Goal: Navigation & Orientation: Find specific page/section

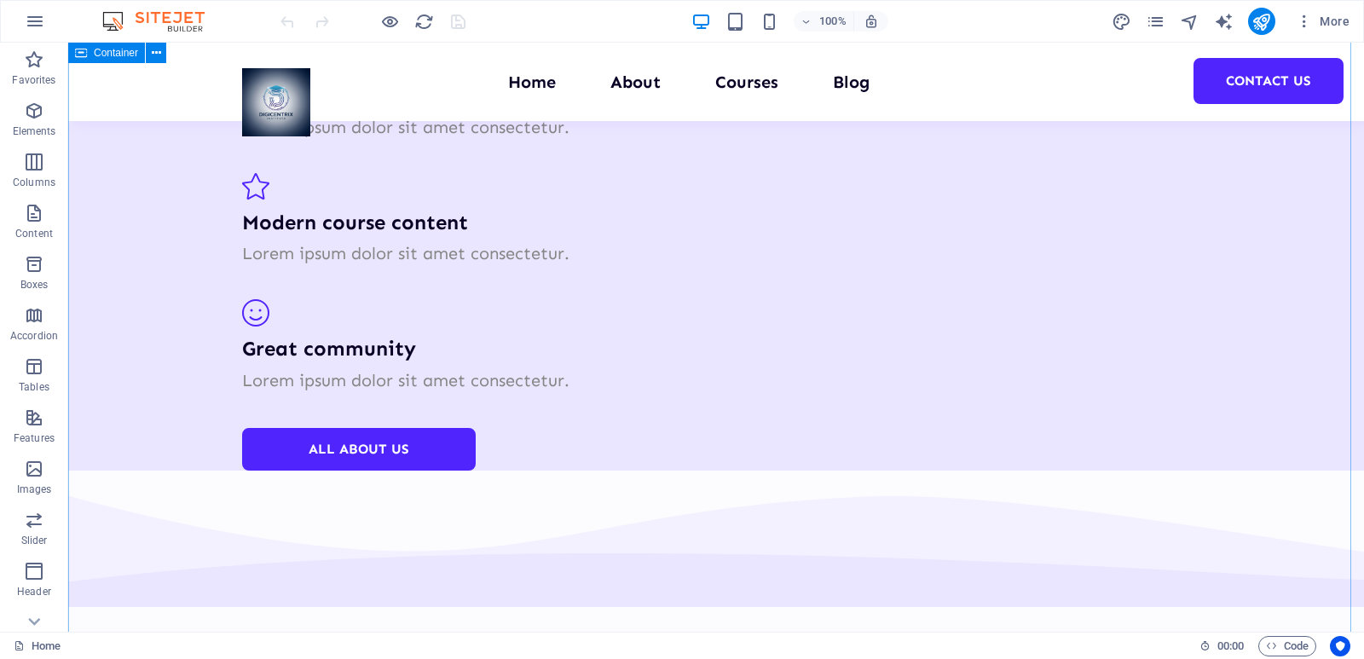
scroll to position [5758, 0]
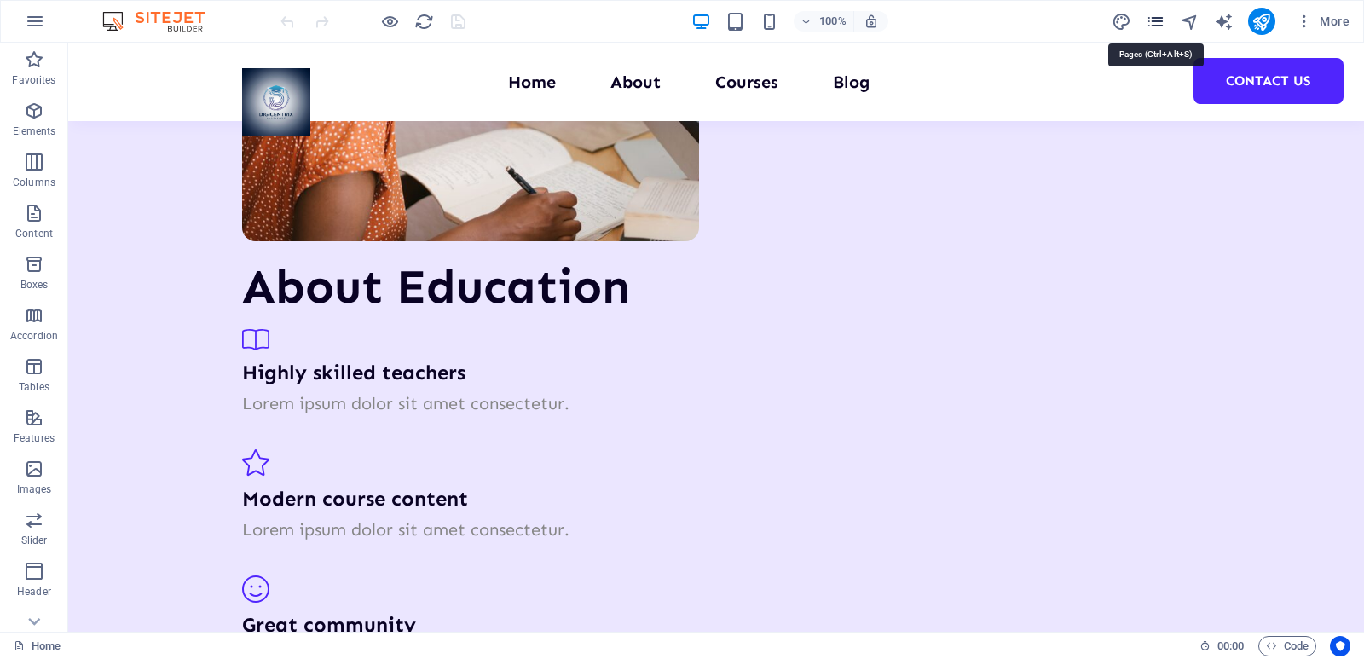
click at [1159, 26] on icon "pages" at bounding box center [1156, 22] width 20 height 20
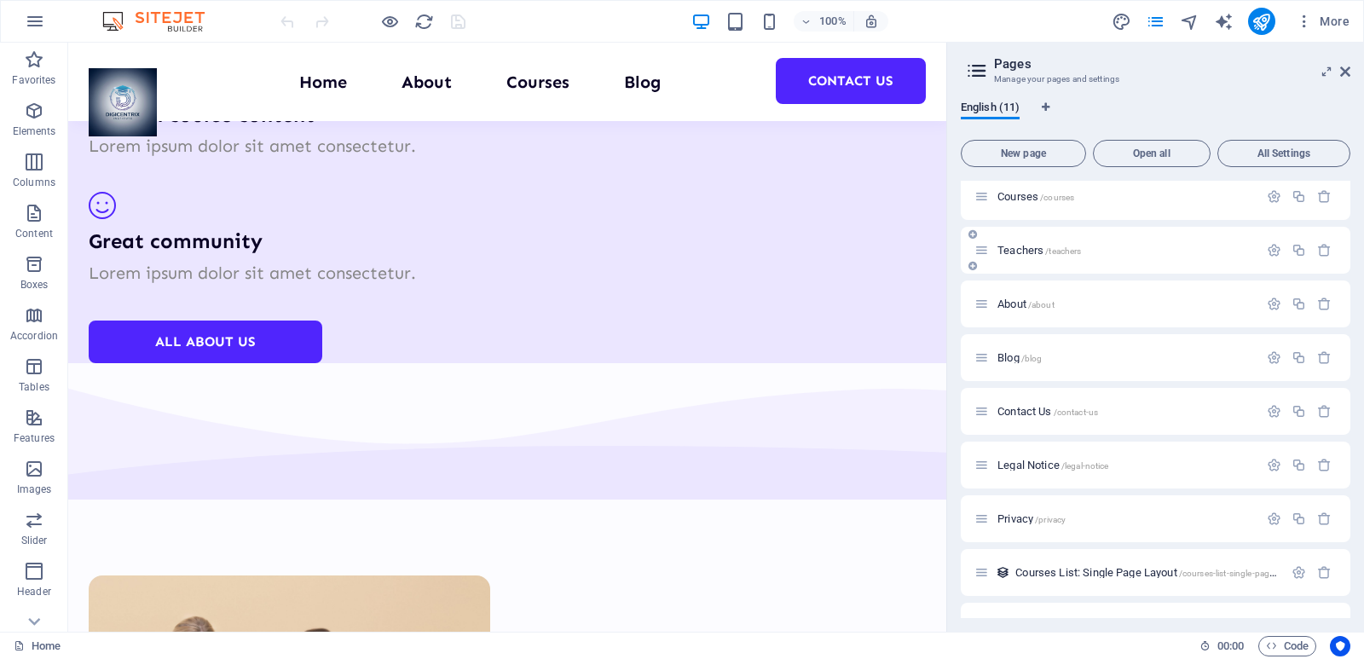
scroll to position [0, 0]
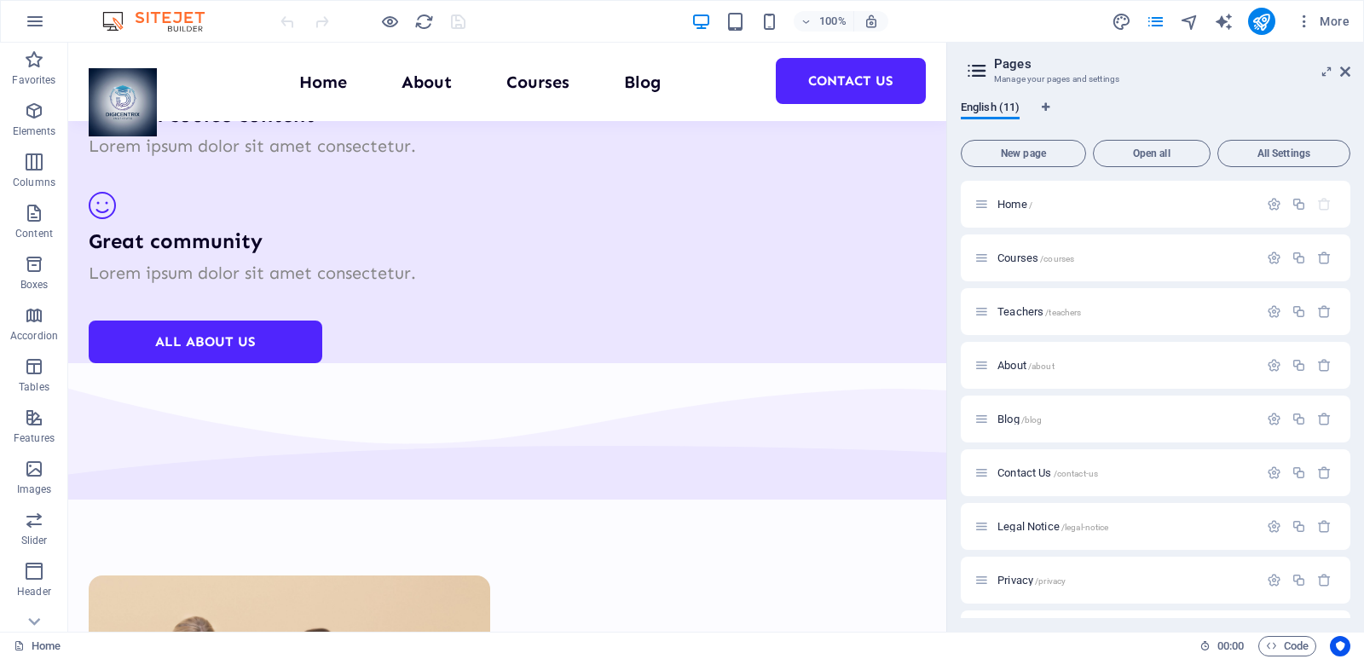
click at [1351, 72] on aside "Pages Manage your pages and settings English (11) New page Open all All Setting…" at bounding box center [1155, 337] width 418 height 589
click at [1345, 72] on icon at bounding box center [1345, 72] width 10 height 14
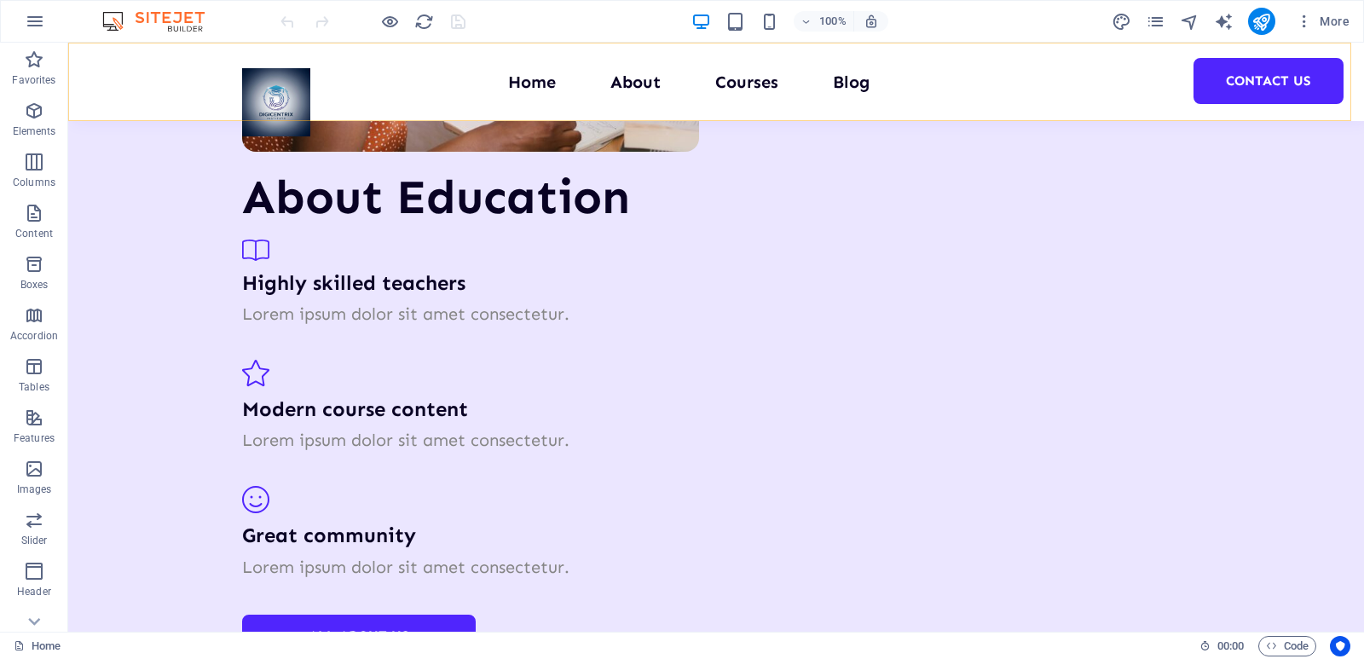
scroll to position [5758, 0]
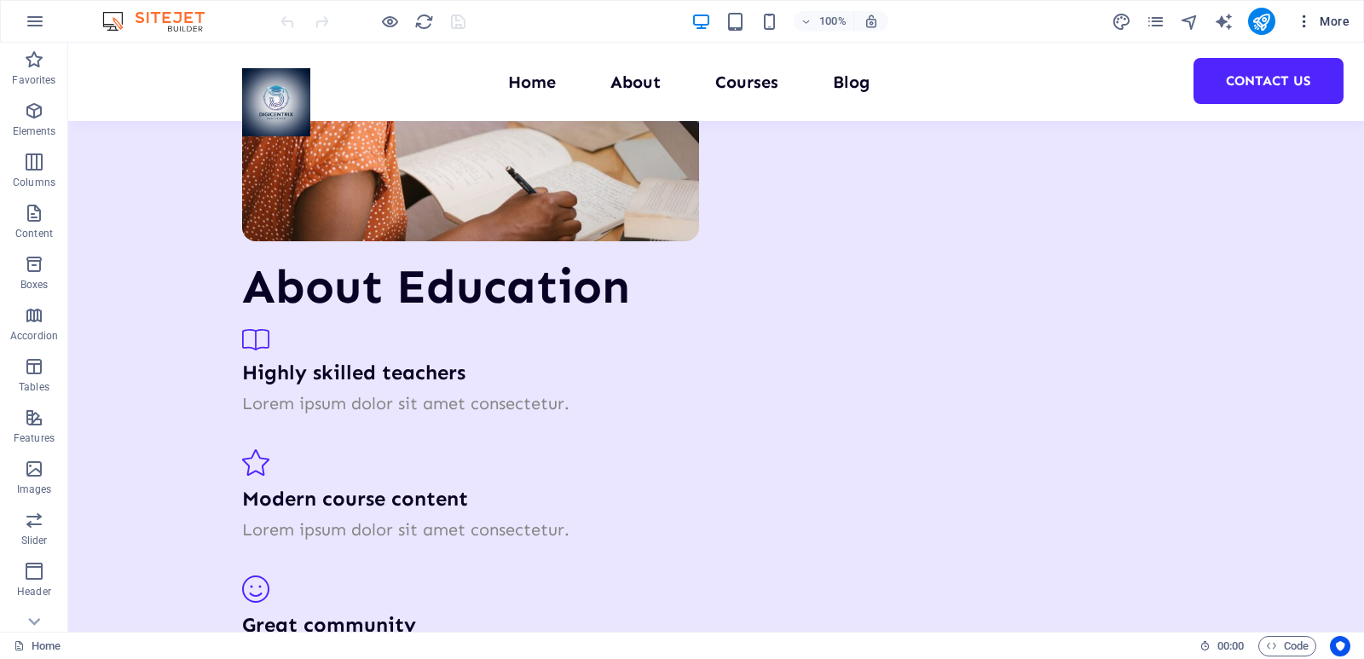
click at [1350, 23] on button "More" at bounding box center [1322, 21] width 67 height 27
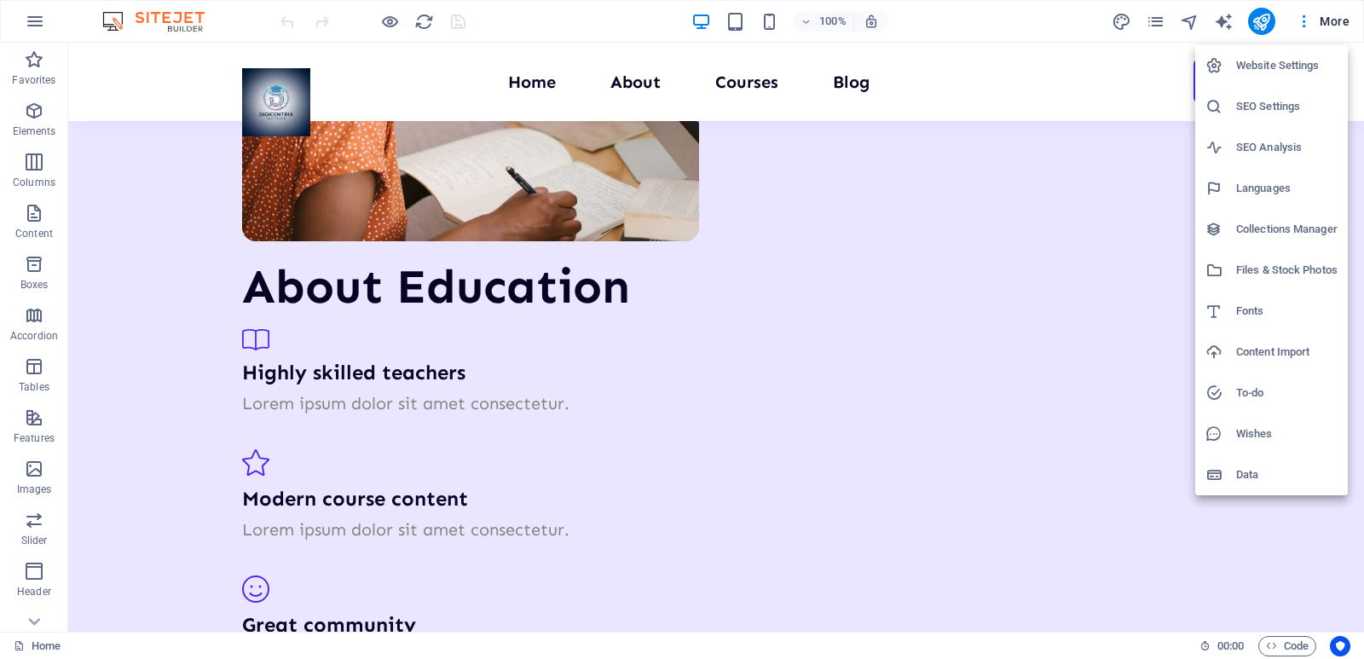
click at [1267, 541] on div at bounding box center [682, 329] width 1364 height 659
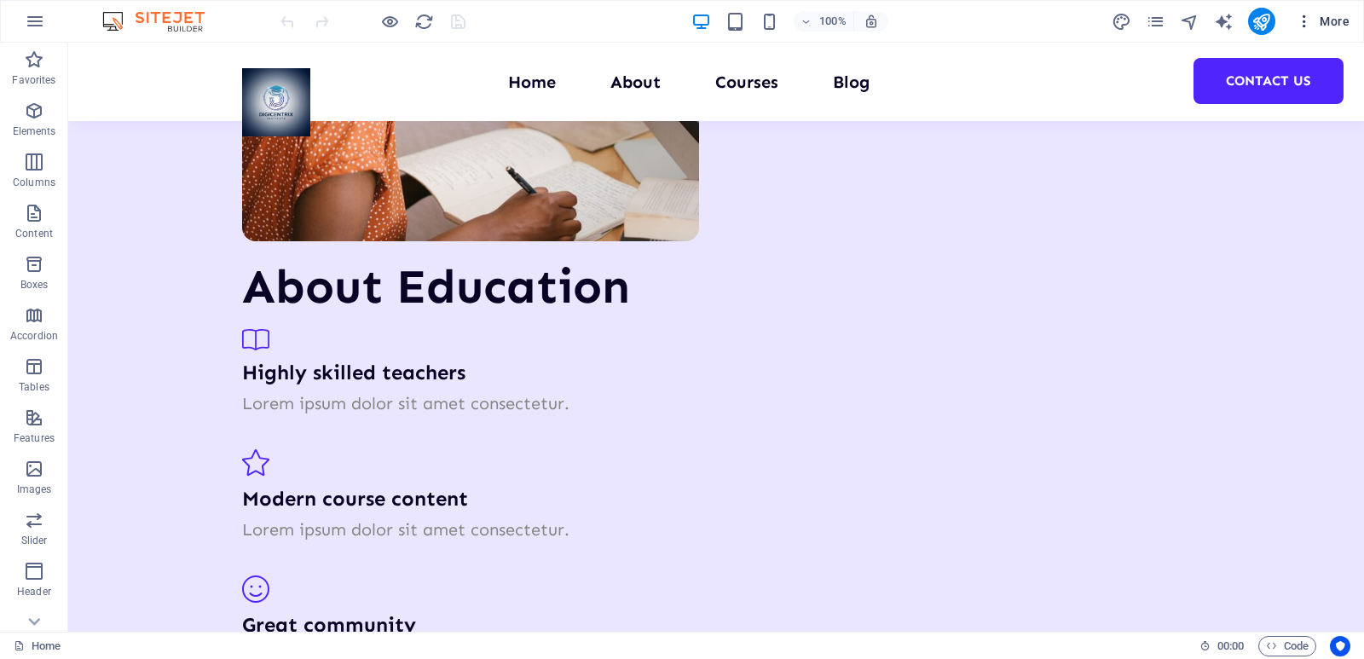
click at [1308, 14] on icon "button" at bounding box center [1304, 21] width 17 height 17
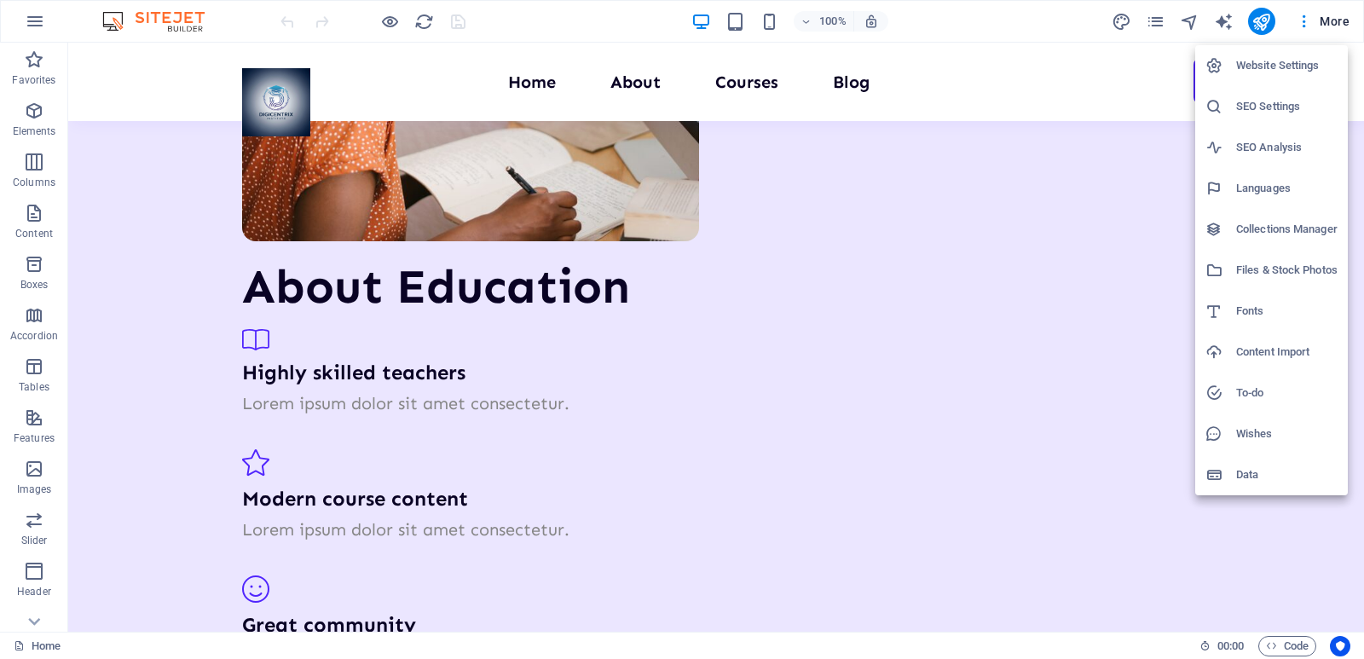
click at [1326, 574] on div at bounding box center [682, 329] width 1364 height 659
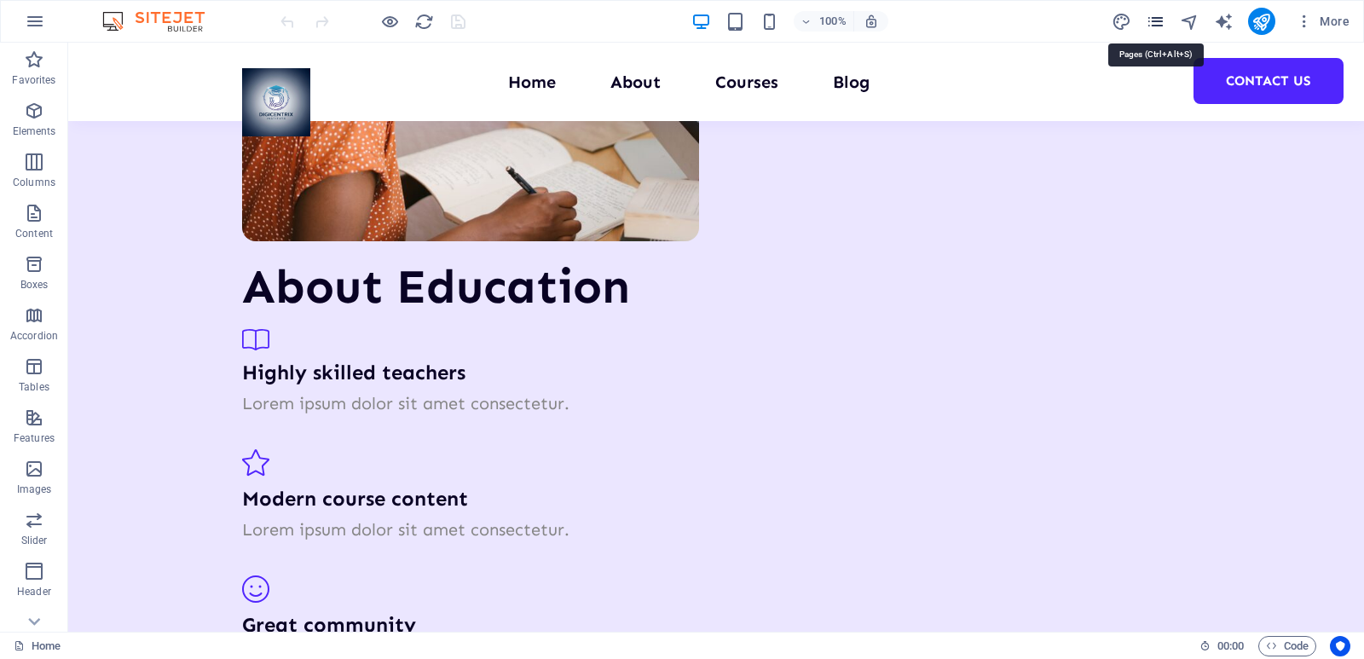
click at [1155, 18] on icon "pages" at bounding box center [1156, 22] width 20 height 20
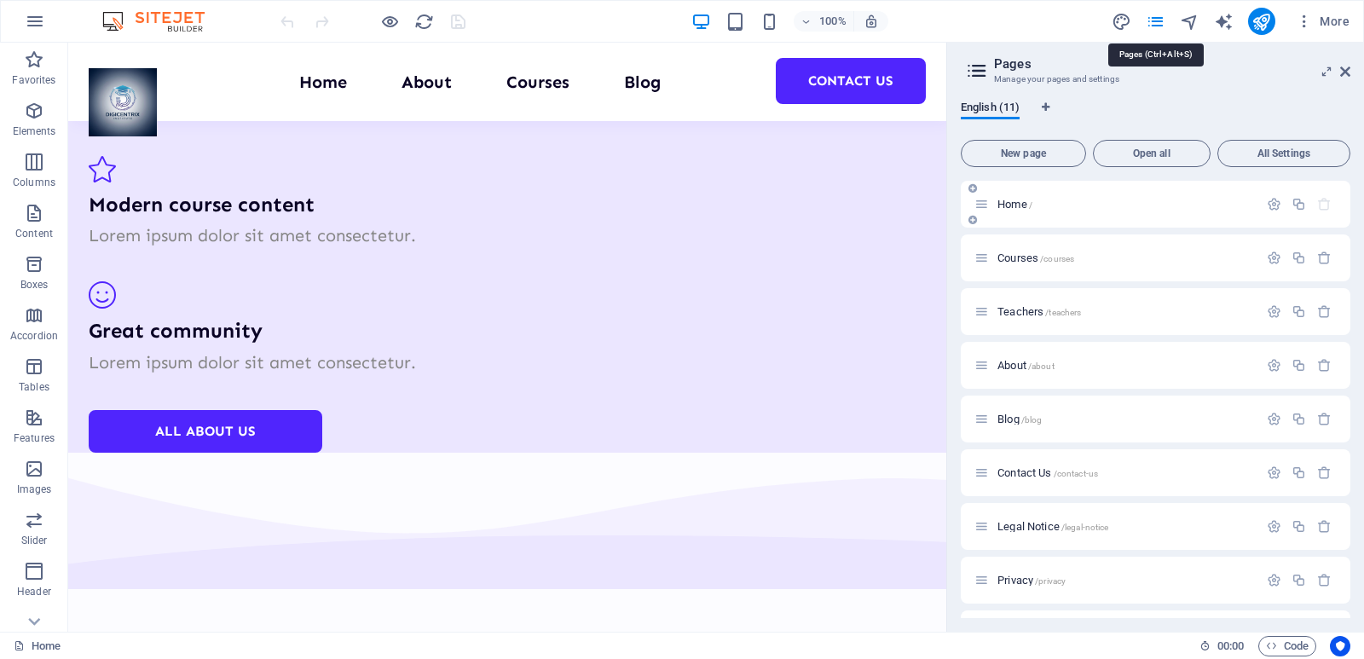
scroll to position [5848, 0]
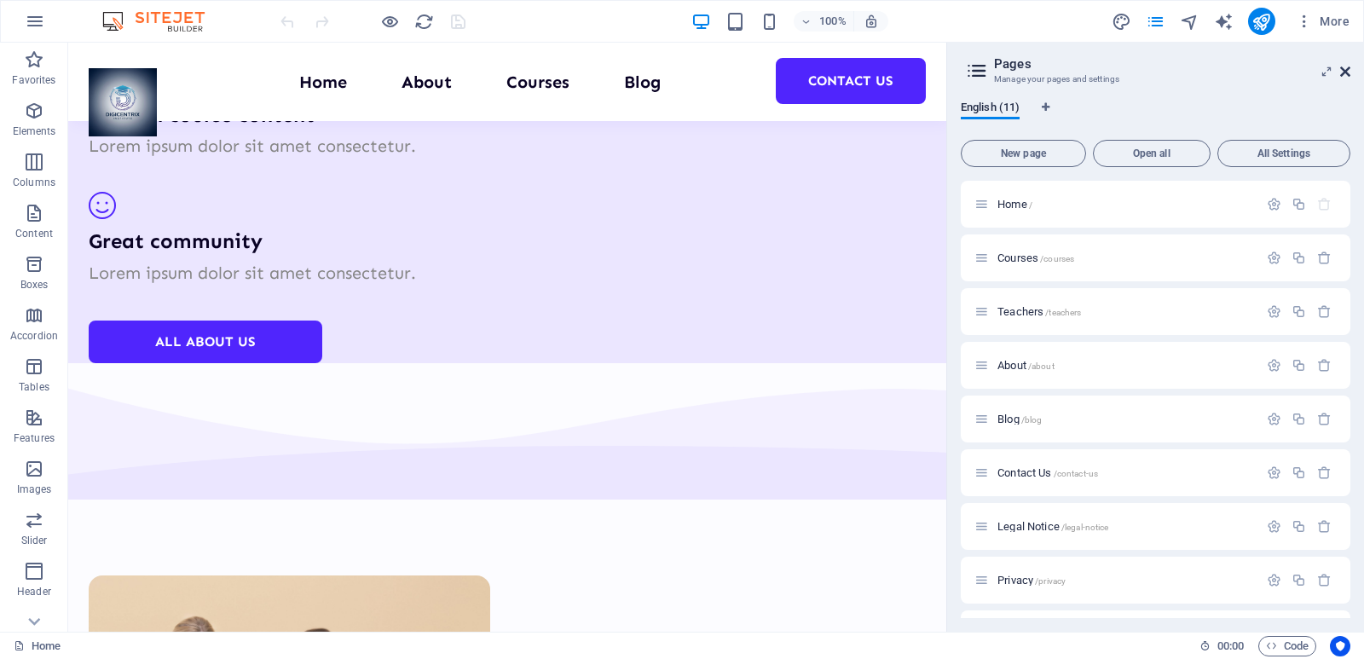
click at [1345, 72] on icon at bounding box center [1345, 72] width 10 height 14
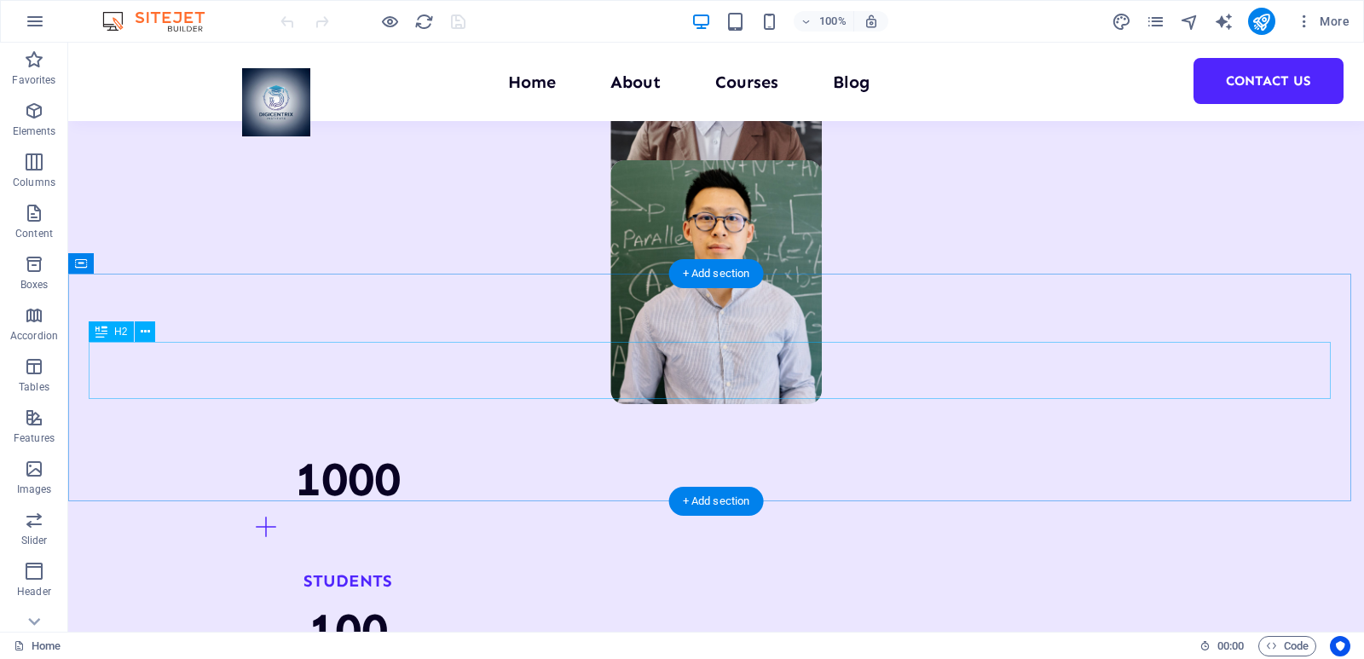
scroll to position [4428, 0]
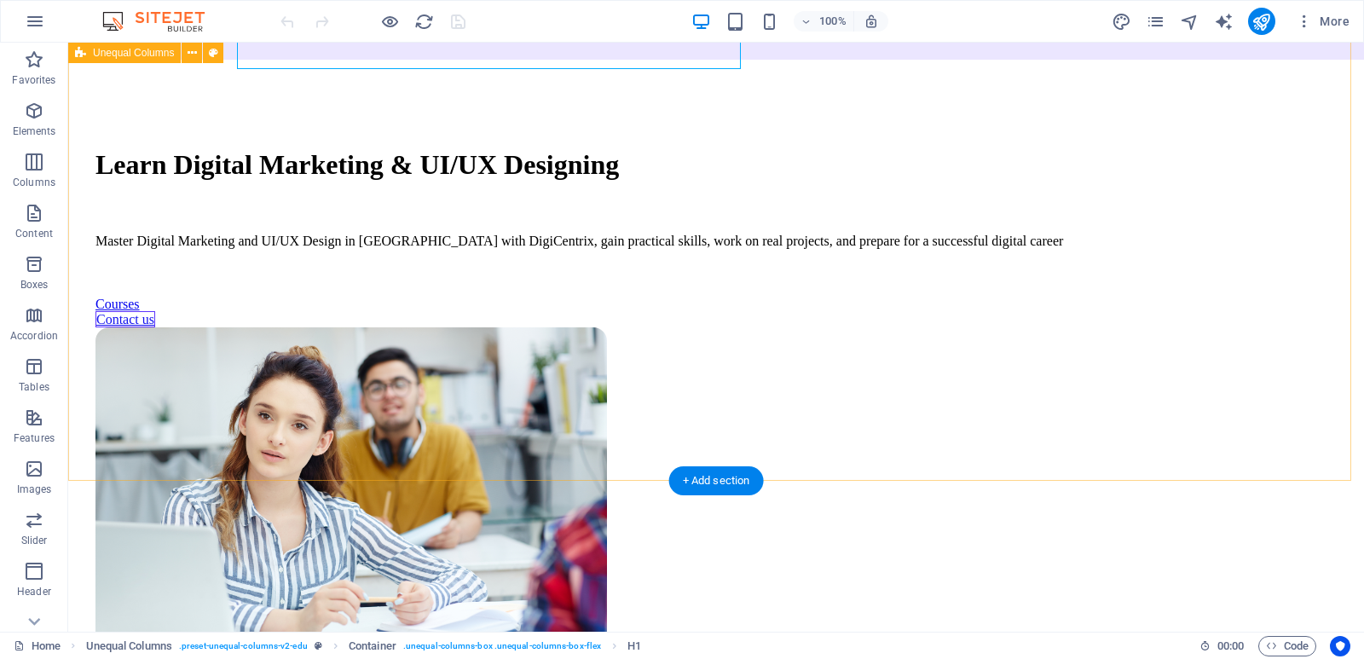
scroll to position [307, 0]
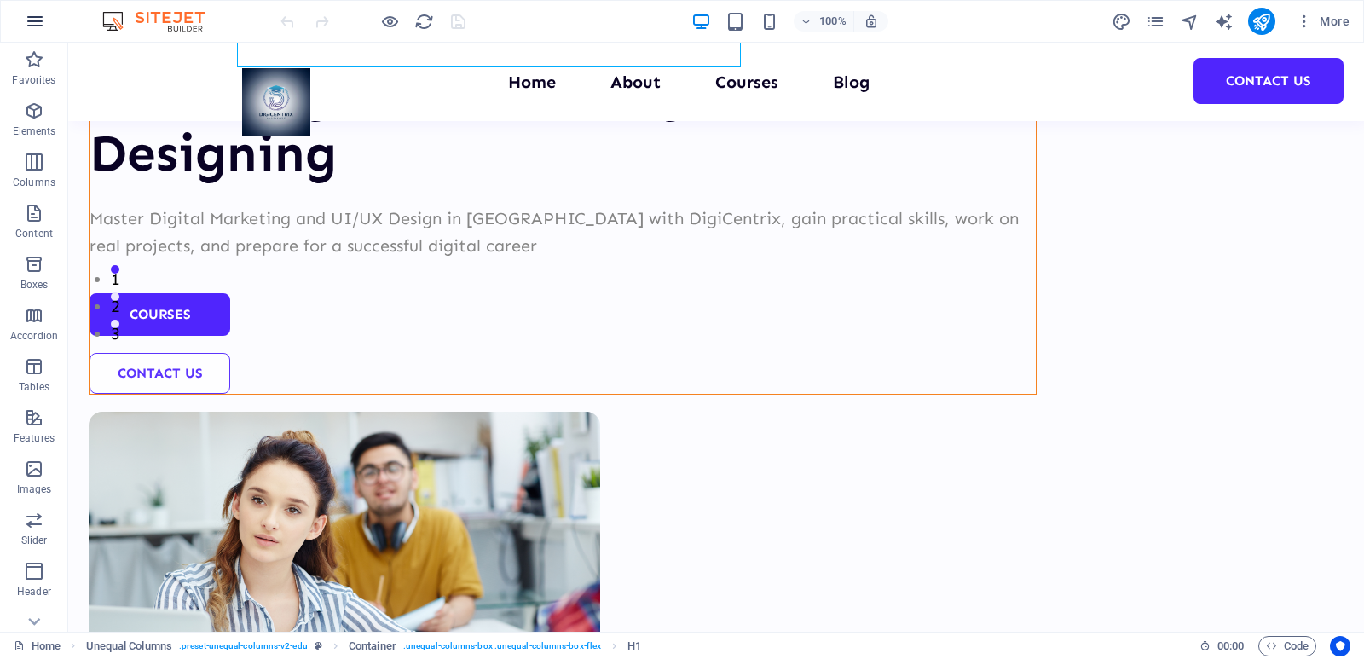
click at [30, 26] on icon "button" at bounding box center [35, 21] width 20 height 20
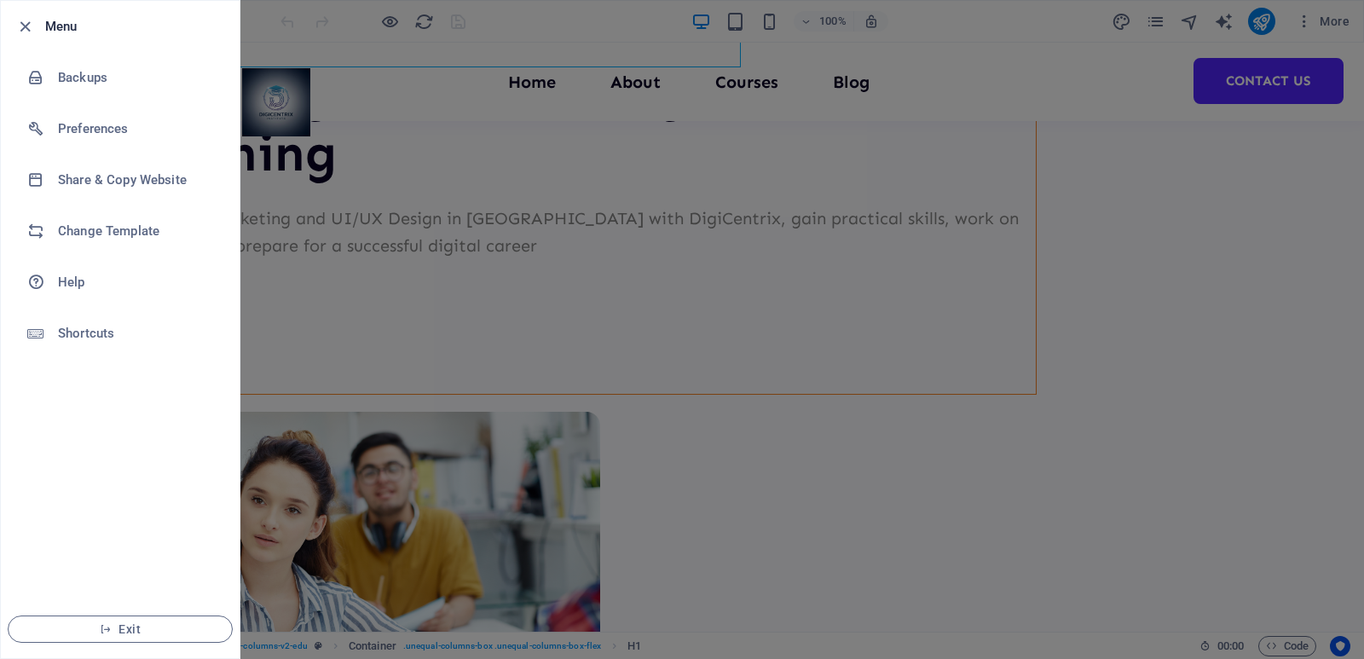
click at [1363, 478] on div at bounding box center [682, 329] width 1364 height 659
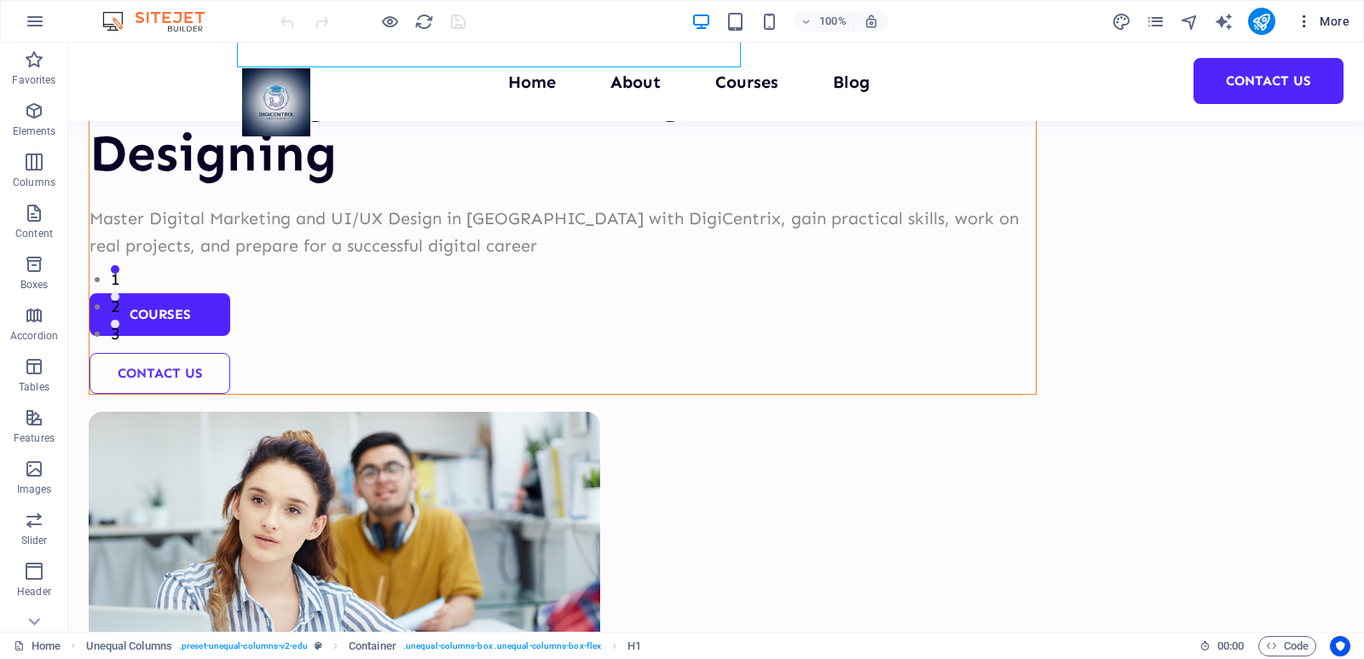
click at [1340, 20] on span "More" at bounding box center [1323, 21] width 54 height 17
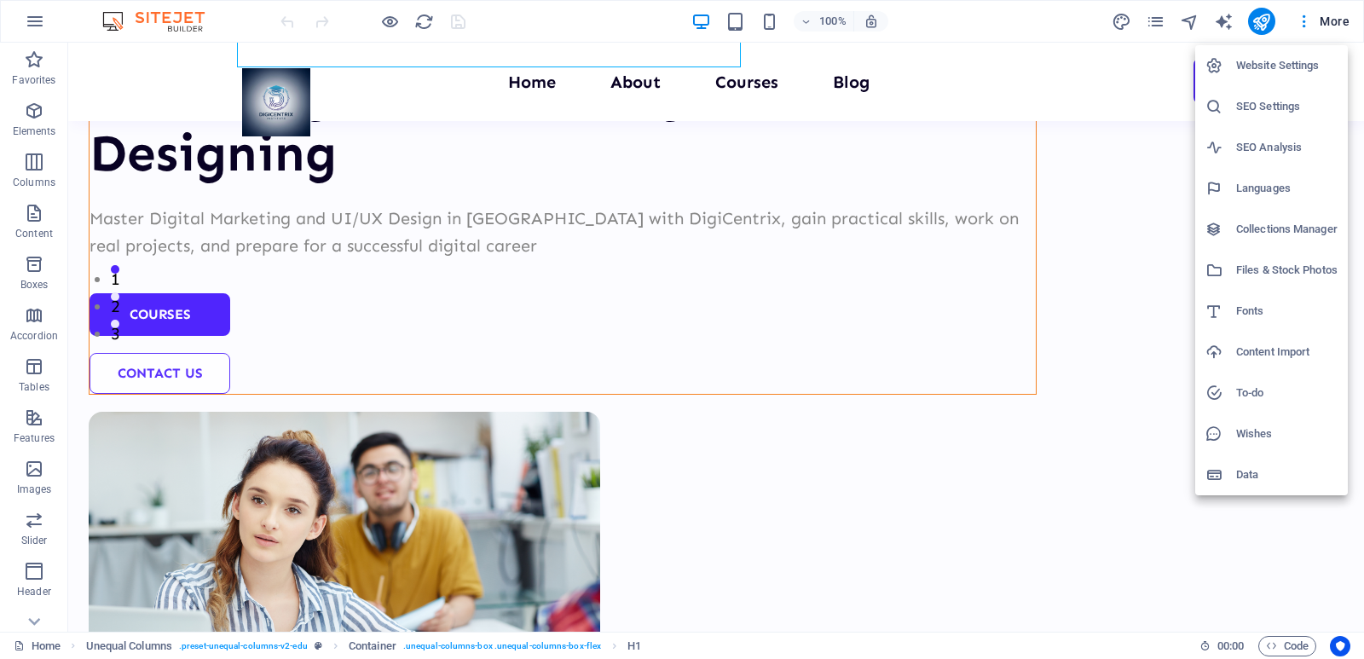
click at [1021, 421] on div at bounding box center [682, 329] width 1364 height 659
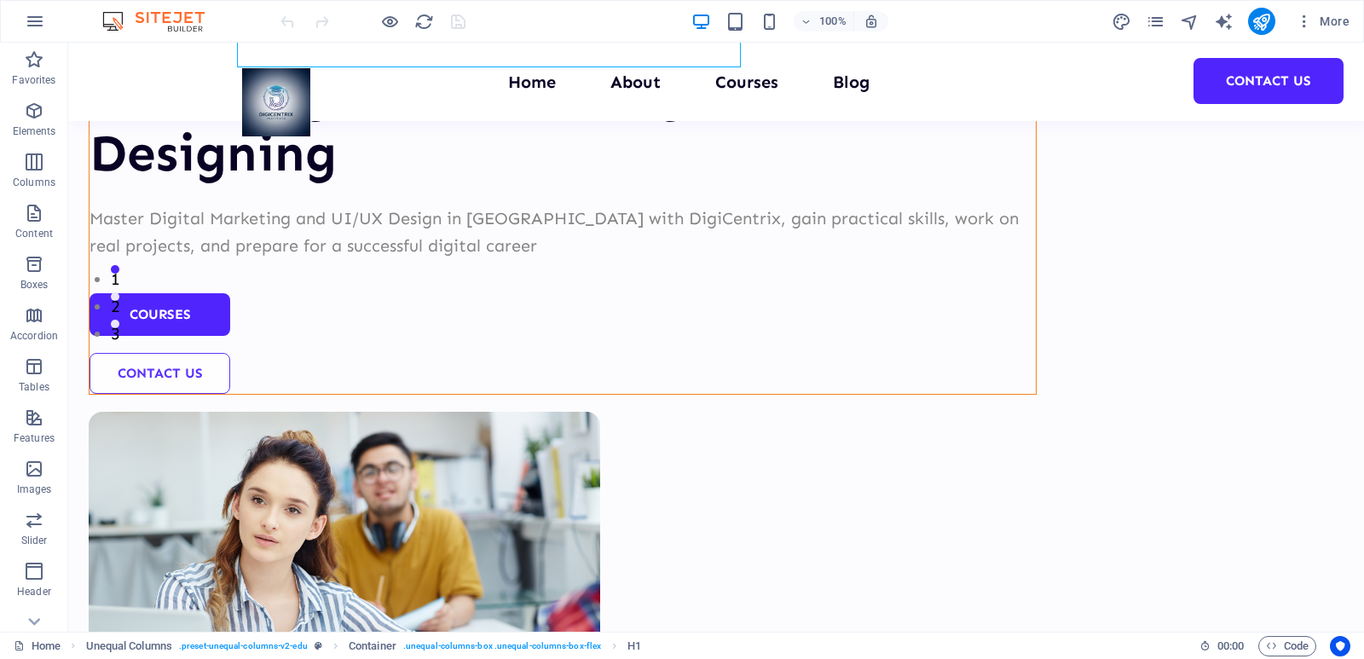
click at [1300, 39] on div "100% More" at bounding box center [682, 21] width 1363 height 41
click at [1298, 20] on icon "button" at bounding box center [1304, 21] width 17 height 17
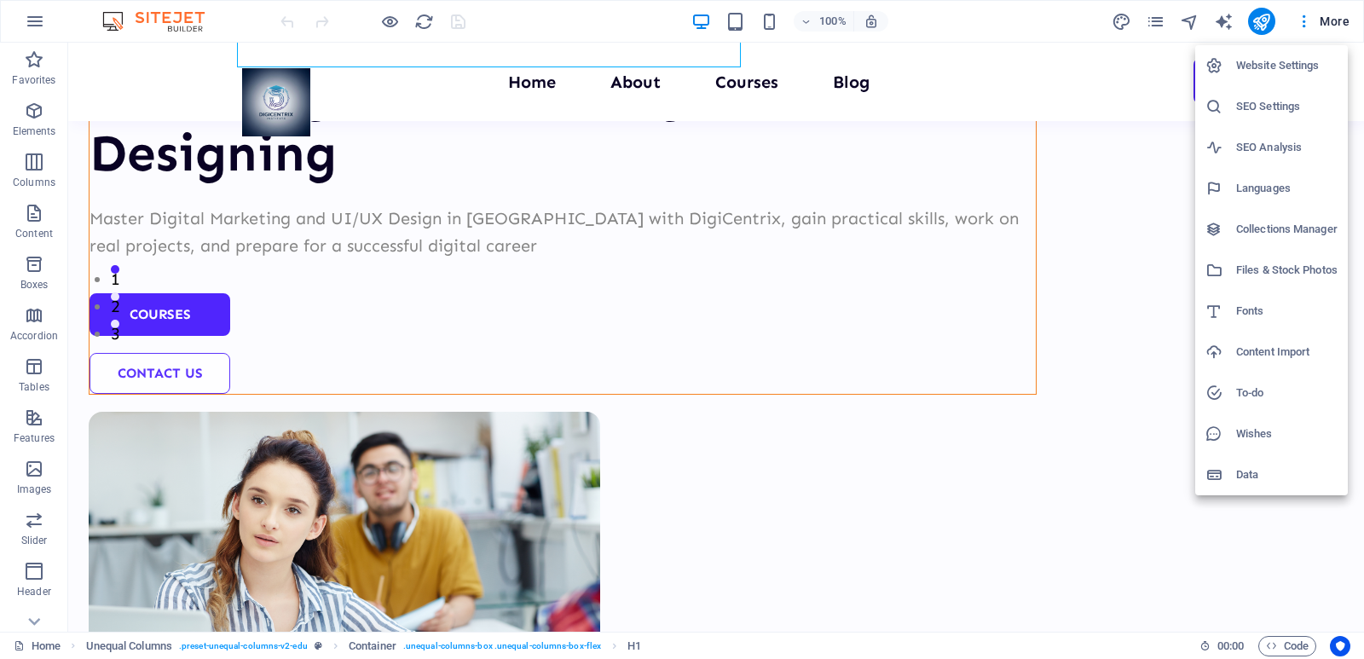
click at [1137, 382] on div at bounding box center [682, 329] width 1364 height 659
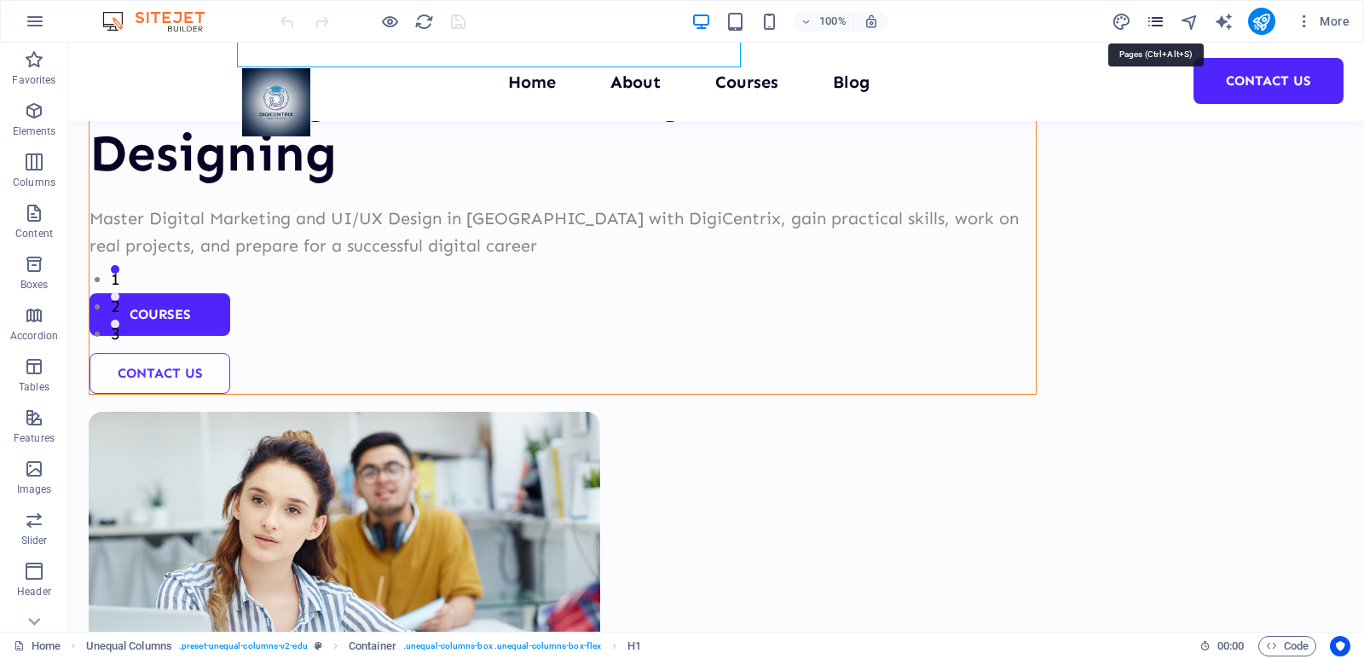
click at [1161, 27] on icon "pages" at bounding box center [1156, 22] width 20 height 20
